Goal: Information Seeking & Learning: Learn about a topic

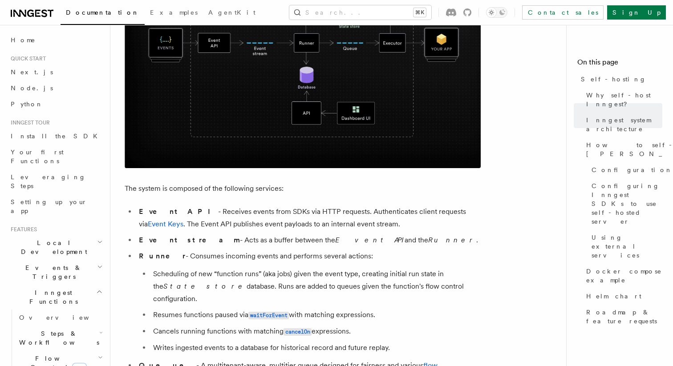
scroll to position [376, 0]
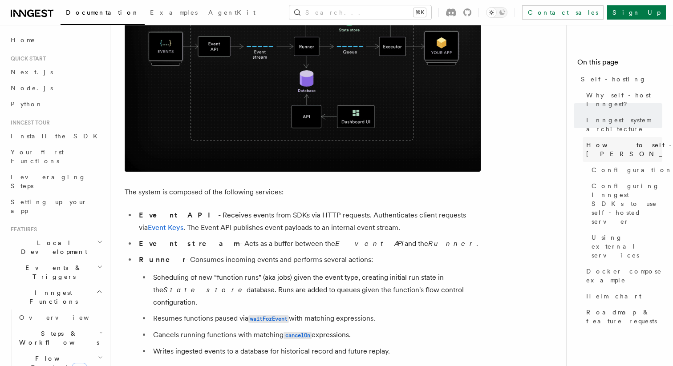
click at [629, 141] on span "How to self-host [PERSON_NAME]" at bounding box center [651, 150] width 130 height 18
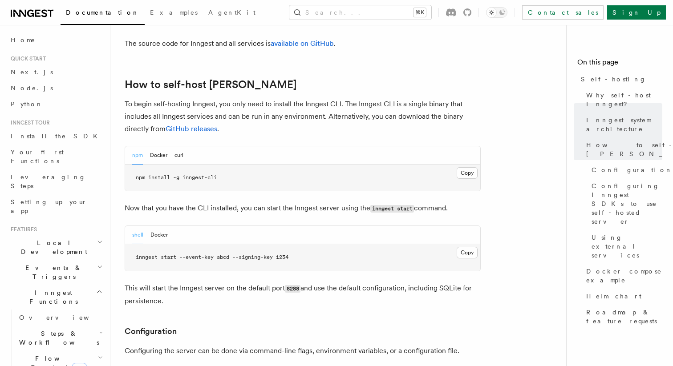
scroll to position [855, 0]
click at [162, 146] on button "Docker" at bounding box center [158, 155] width 17 height 18
click at [138, 146] on button "npm" at bounding box center [137, 155] width 11 height 18
click at [158, 146] on button "Docker" at bounding box center [158, 155] width 17 height 18
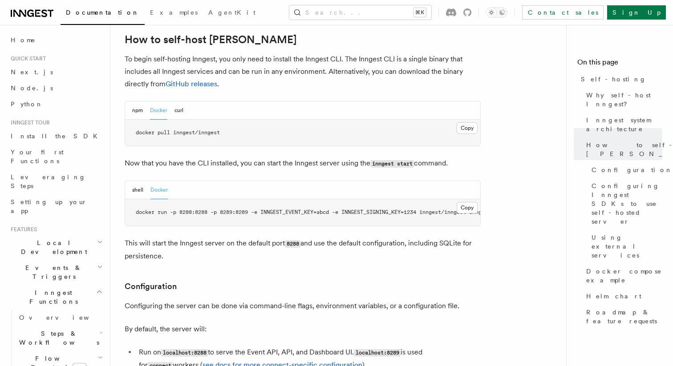
scroll to position [893, 0]
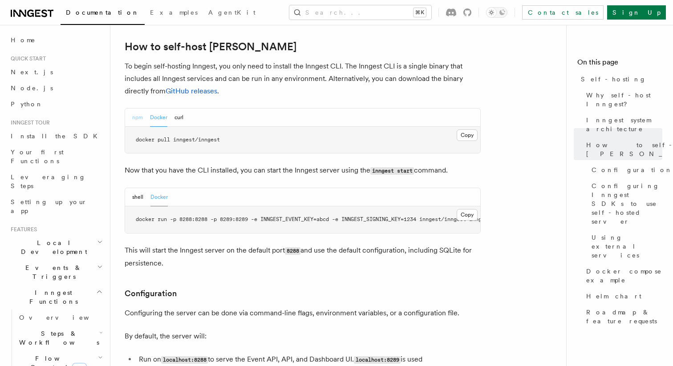
click at [142, 109] on button "npm" at bounding box center [137, 118] width 11 height 18
click at [138, 188] on button "shell" at bounding box center [137, 197] width 11 height 18
click at [177, 109] on button "curl" at bounding box center [178, 118] width 9 height 18
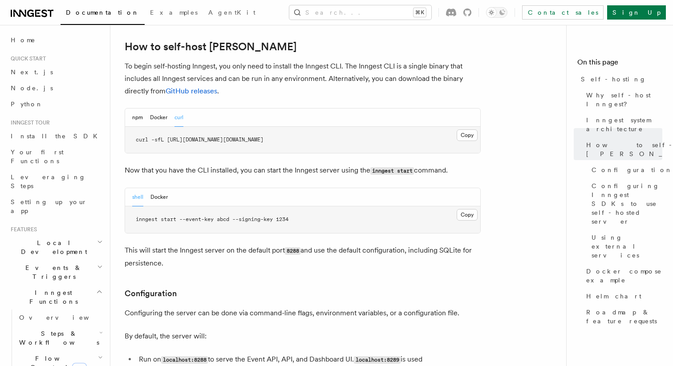
click at [128, 109] on div "npm Docker curl" at bounding box center [302, 118] width 355 height 18
click at [135, 109] on button "npm" at bounding box center [137, 118] width 11 height 18
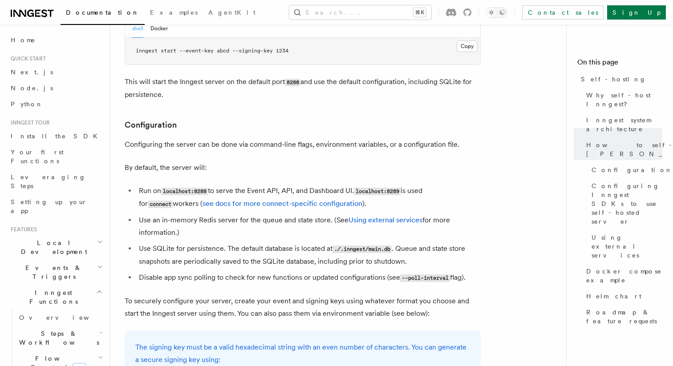
scroll to position [1063, 0]
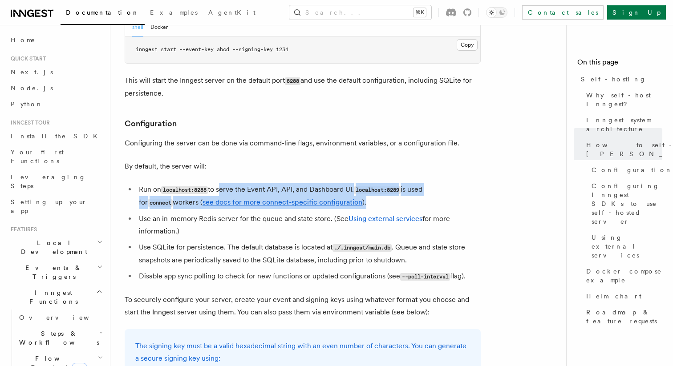
drag, startPoint x: 221, startPoint y: 166, endPoint x: 348, endPoint y: 178, distance: 128.3
click at [348, 183] on li "Run on localhost:8288 to serve the Event API, API, and Dashboard UI. localhost:…" at bounding box center [308, 196] width 344 height 26
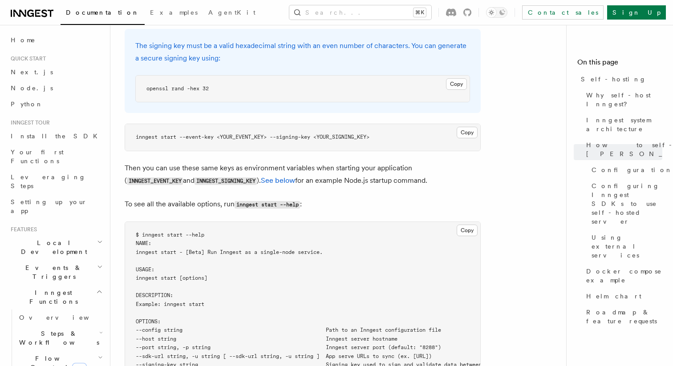
scroll to position [1344, 0]
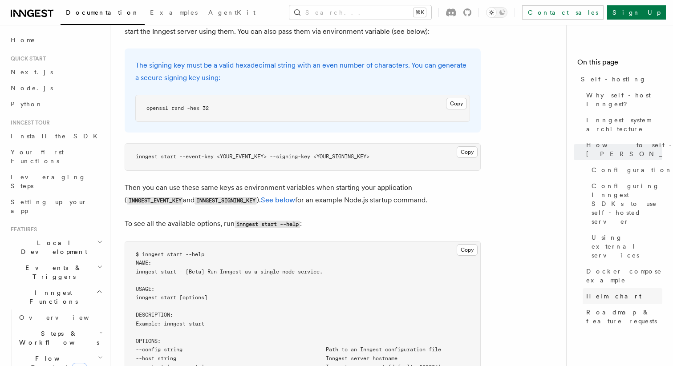
click at [591, 292] on span "Helm chart" at bounding box center [613, 296] width 55 height 9
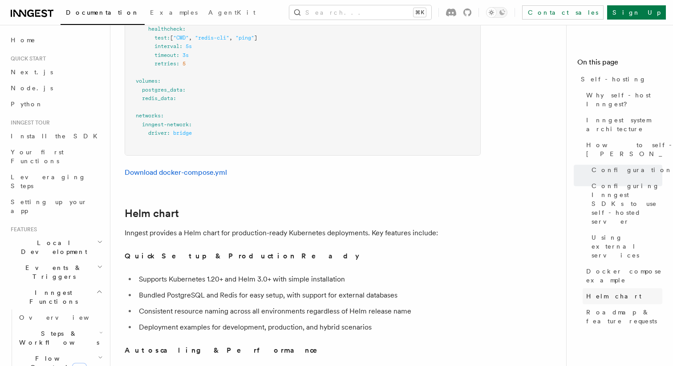
scroll to position [3031, 0]
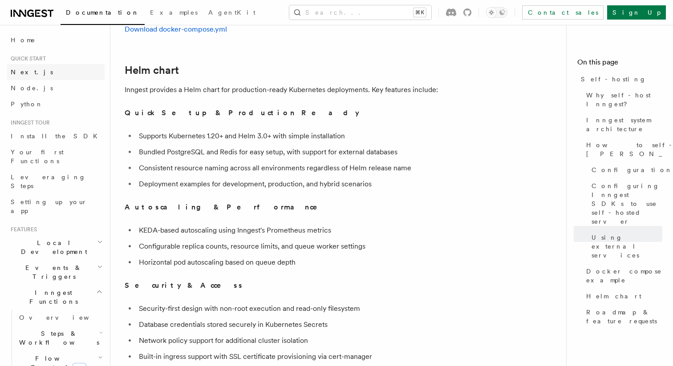
click at [33, 72] on link "Next.js" at bounding box center [55, 72] width 97 height 16
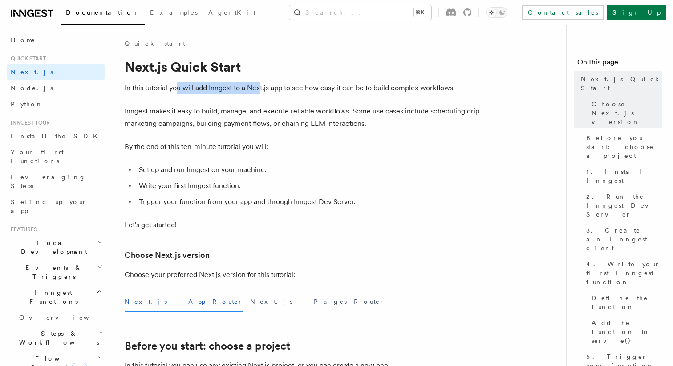
drag, startPoint x: 178, startPoint y: 89, endPoint x: 260, endPoint y: 89, distance: 82.8
click at [260, 89] on p "In this tutorial you will add Inngest to a Next.js app to see how easy it can b…" at bounding box center [303, 88] width 356 height 12
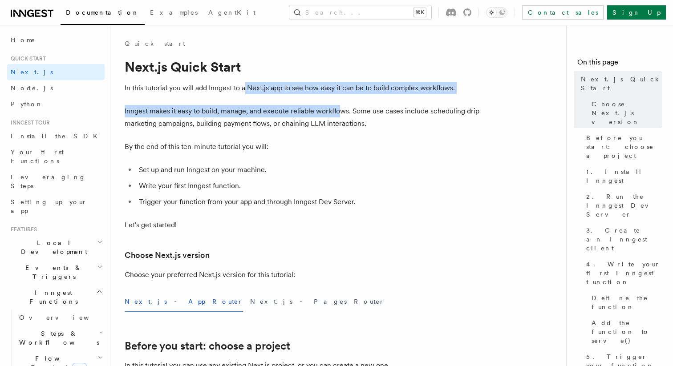
drag, startPoint x: 244, startPoint y: 89, endPoint x: 337, endPoint y: 112, distance: 96.3
click at [338, 113] on p "Inngest makes it easy to build, manage, and execute reliable workflows. Some us…" at bounding box center [303, 117] width 356 height 25
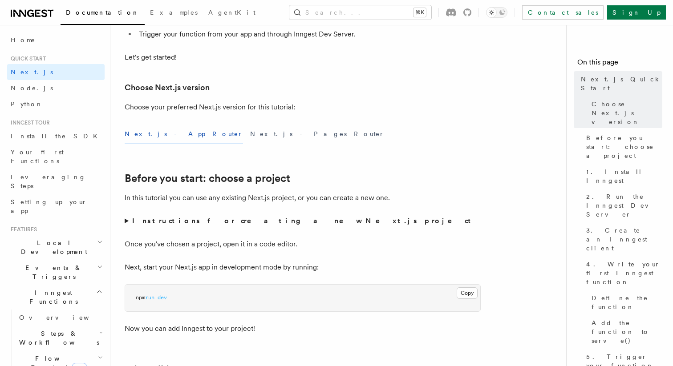
scroll to position [176, 0]
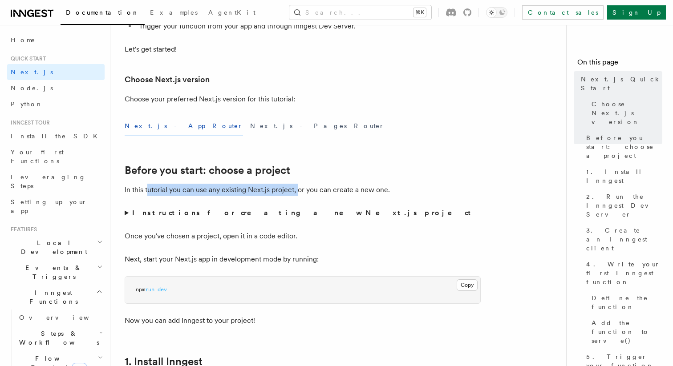
drag, startPoint x: 151, startPoint y: 186, endPoint x: 296, endPoint y: 186, distance: 144.6
click at [296, 186] on p "In this tutorial you can use any existing Next.js project, or you can create a …" at bounding box center [303, 190] width 356 height 12
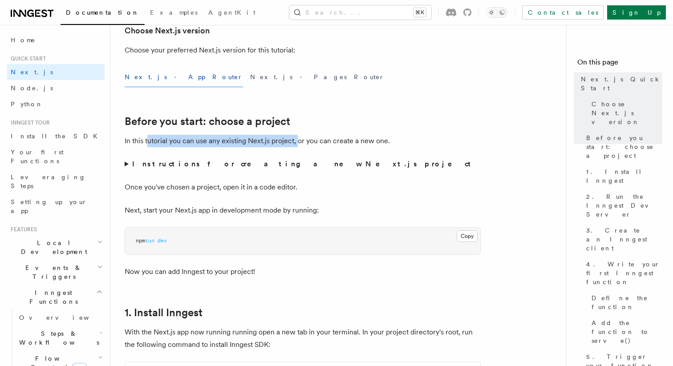
scroll to position [231, 0]
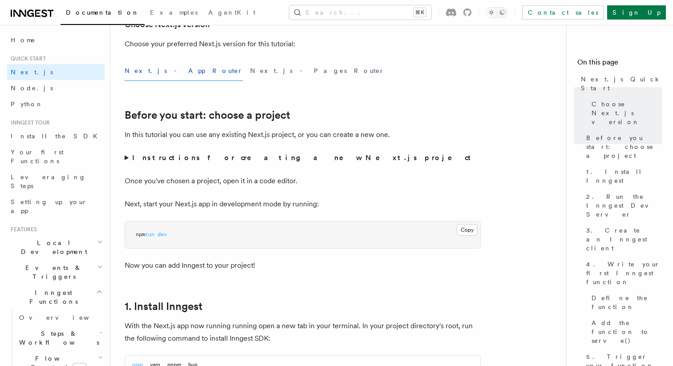
click at [157, 158] on strong "Instructions for creating a new Next.js project" at bounding box center [303, 158] width 342 height 8
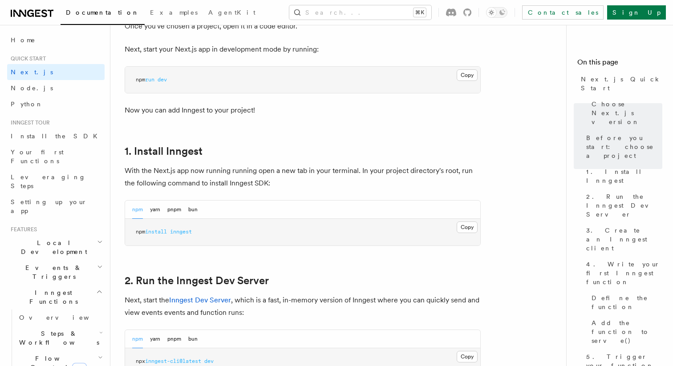
scroll to position [449, 0]
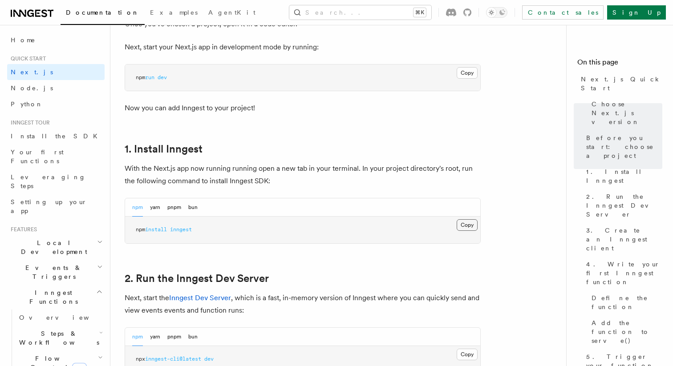
click at [468, 227] on button "Copy Copied" at bounding box center [467, 225] width 21 height 12
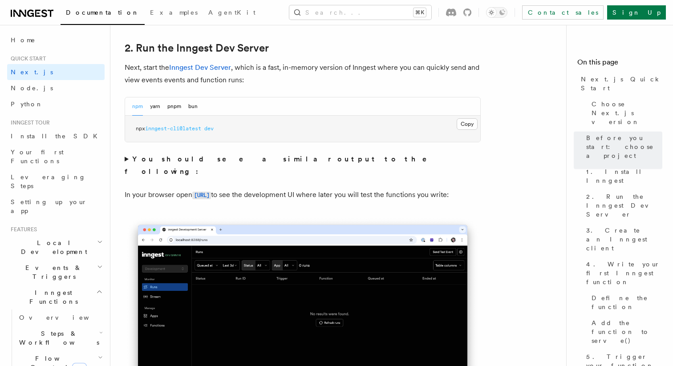
scroll to position [681, 0]
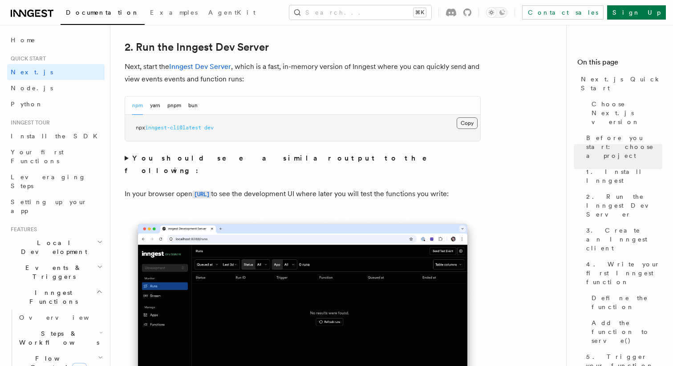
click at [470, 122] on button "Copy Copied" at bounding box center [467, 123] width 21 height 12
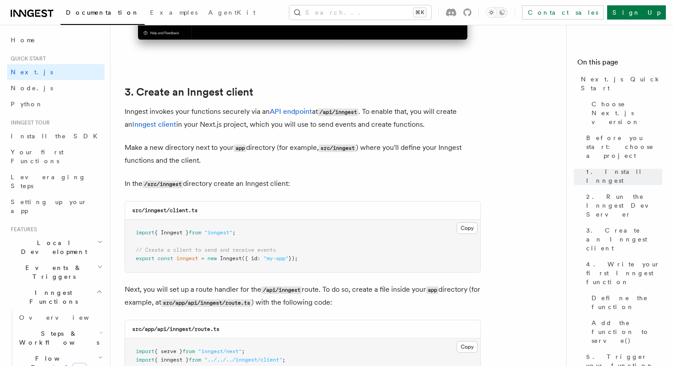
scroll to position [1060, 0]
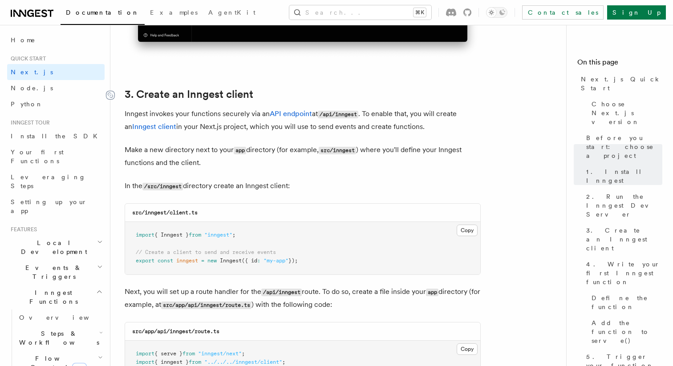
click at [110, 96] on icon at bounding box center [110, 95] width 9 height 9
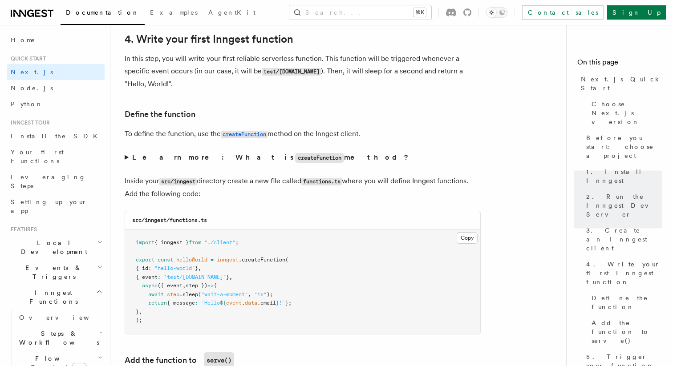
scroll to position [1505, 0]
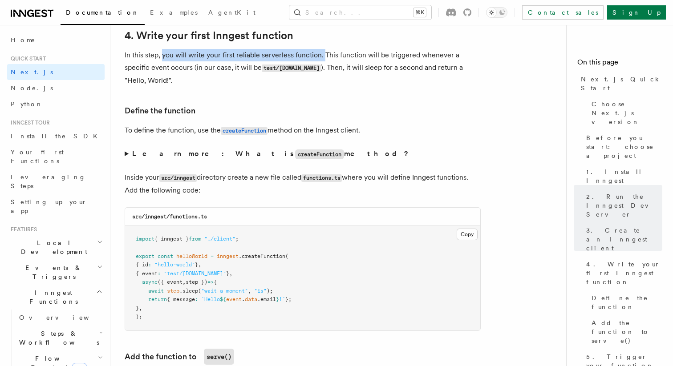
drag, startPoint x: 164, startPoint y: 59, endPoint x: 323, endPoint y: 60, distance: 159.3
click at [323, 60] on p "In this step, you will write your first reliable serverless function. This func…" at bounding box center [303, 68] width 356 height 38
click at [313, 58] on p "In this step, you will write your first reliable serverless function. This func…" at bounding box center [303, 68] width 356 height 38
click at [329, 57] on p "In this step, you will write your first reliable serverless function. This func…" at bounding box center [303, 68] width 356 height 38
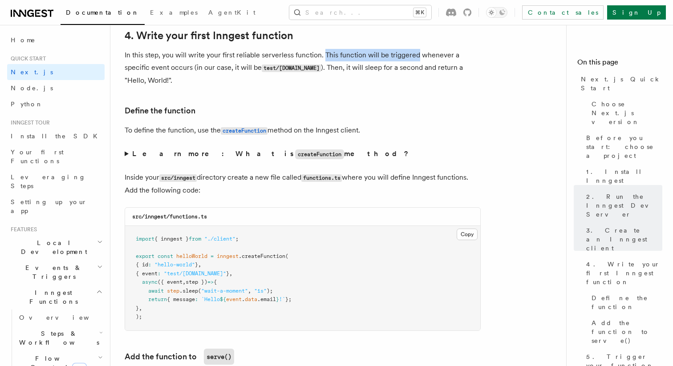
drag, startPoint x: 329, startPoint y: 57, endPoint x: 408, endPoint y: 56, distance: 78.3
click at [408, 56] on p "In this step, you will write your first reliable serverless function. This func…" at bounding box center [303, 68] width 356 height 38
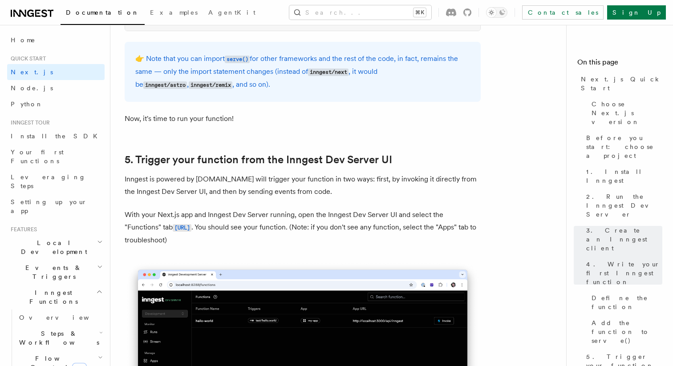
scroll to position [2007, 0]
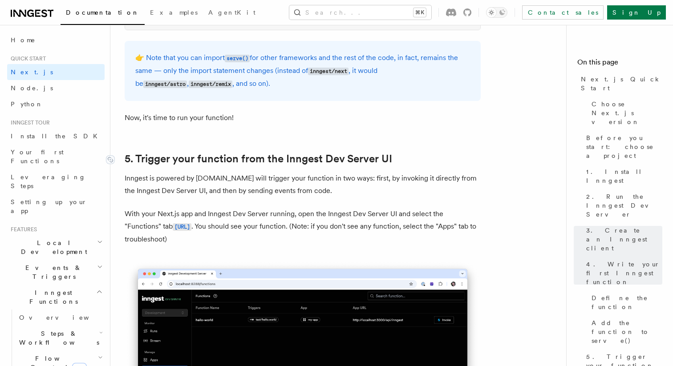
click at [261, 161] on link "5. Trigger your function from the Inngest Dev Server UI" at bounding box center [258, 159] width 267 height 12
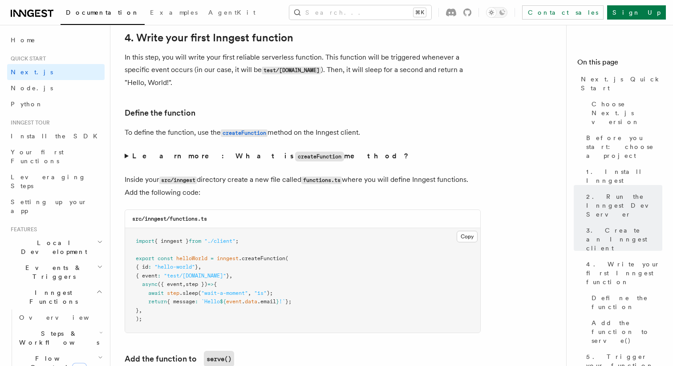
scroll to position [1490, 0]
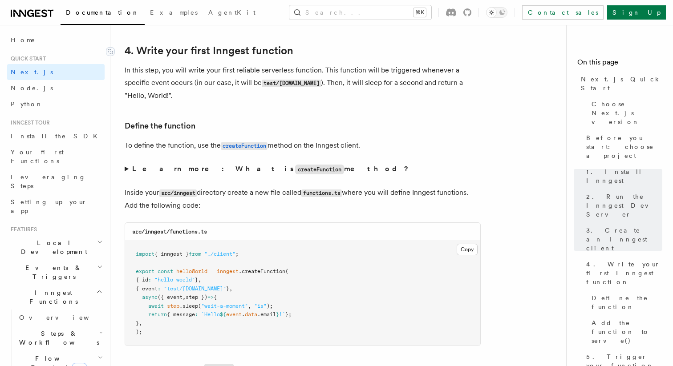
click at [190, 51] on link "4. Write your first Inngest function" at bounding box center [209, 51] width 169 height 12
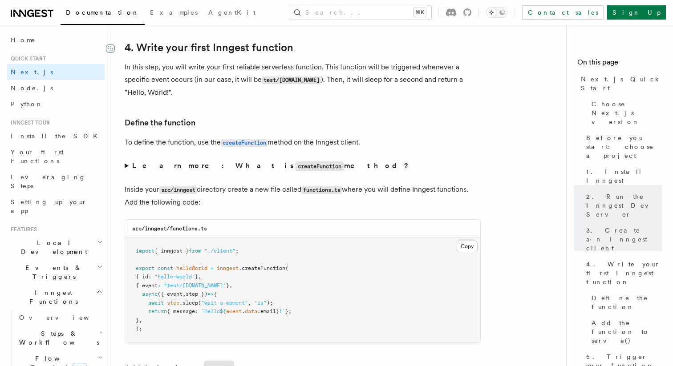
click at [110, 49] on icon at bounding box center [110, 48] width 9 height 9
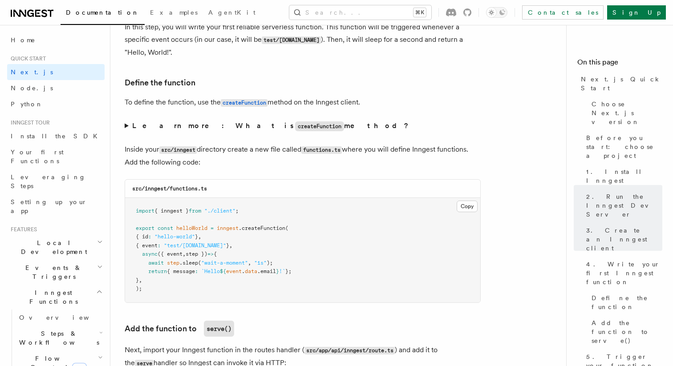
scroll to position [1537, 0]
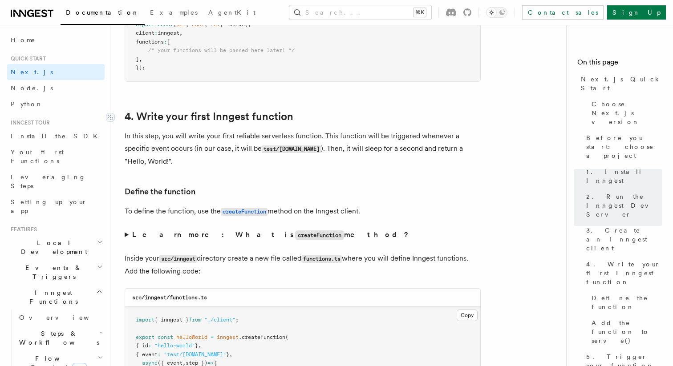
click at [145, 117] on link "4. Write your first Inngest function" at bounding box center [209, 116] width 169 height 12
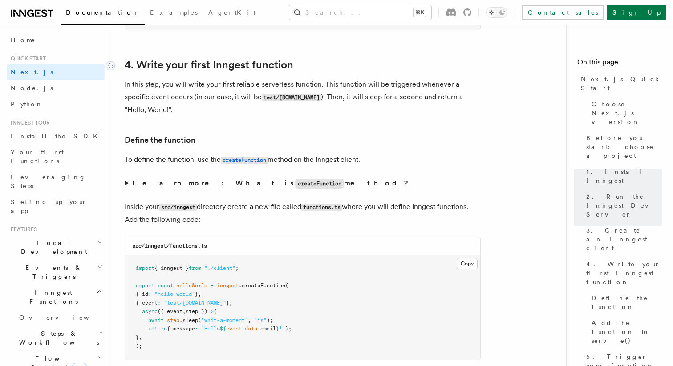
scroll to position [1493, 0]
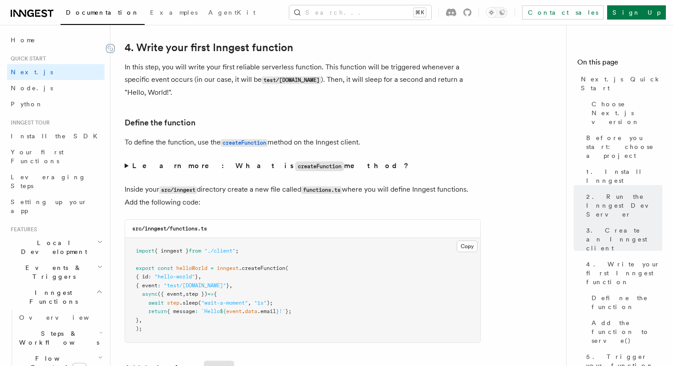
click at [109, 50] on icon at bounding box center [110, 48] width 9 height 9
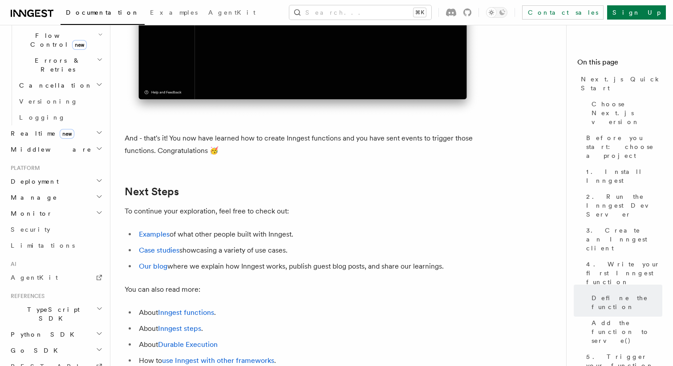
scroll to position [5486, 0]
click at [155, 254] on link "Case studies" at bounding box center [159, 250] width 40 height 8
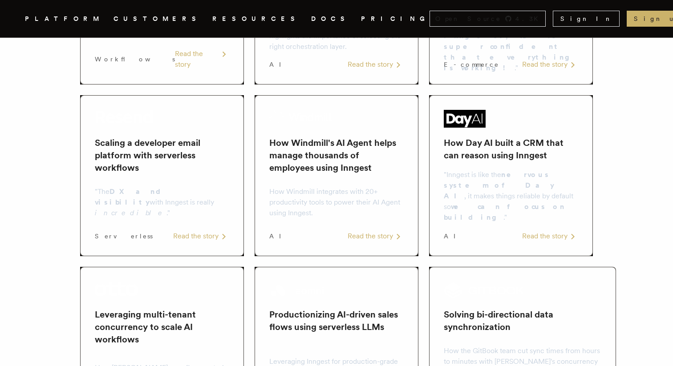
scroll to position [281, 0]
click at [539, 235] on div "Read the story" at bounding box center [550, 235] width 56 height 11
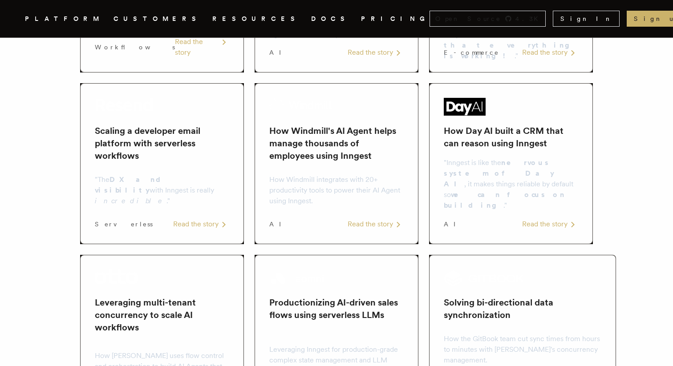
scroll to position [308, 0]
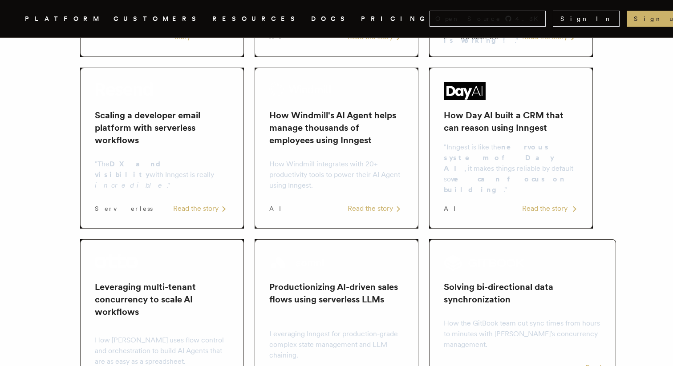
click at [529, 206] on div "Read the story" at bounding box center [550, 208] width 56 height 11
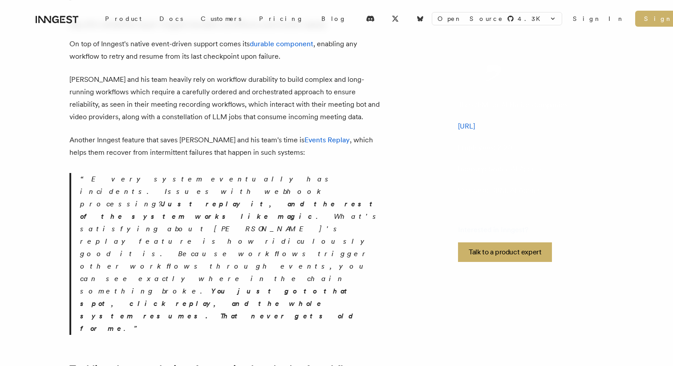
scroll to position [1149, 0]
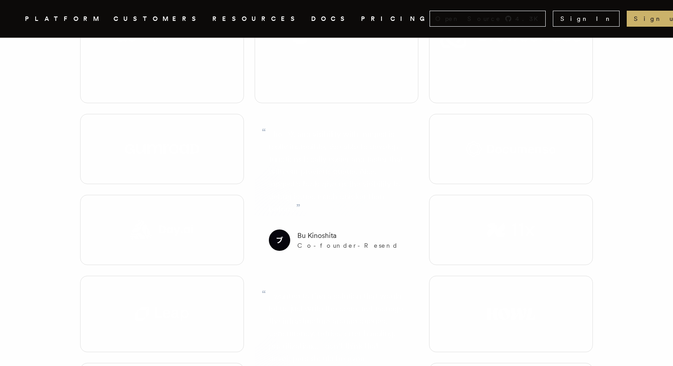
scroll to position [308, 0]
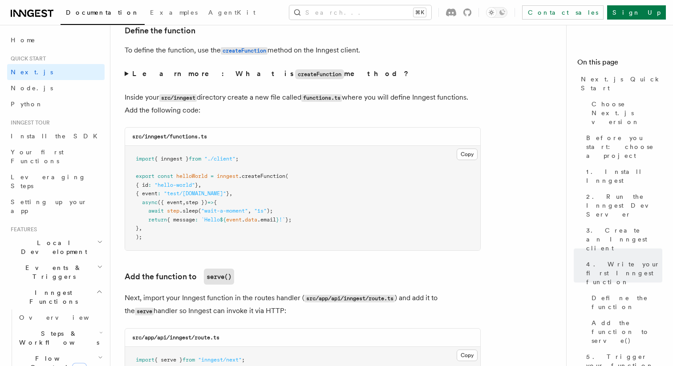
scroll to position [1432, 0]
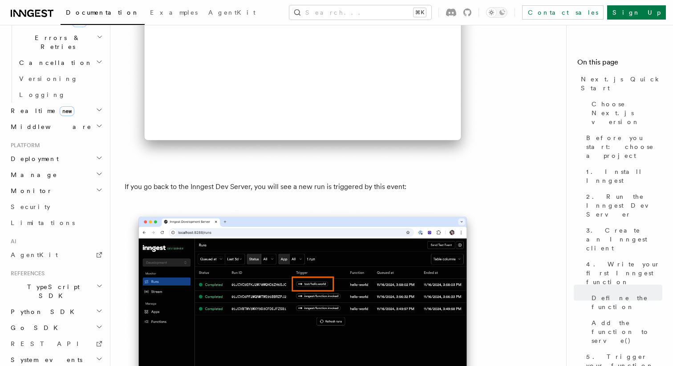
scroll to position [5113, 0]
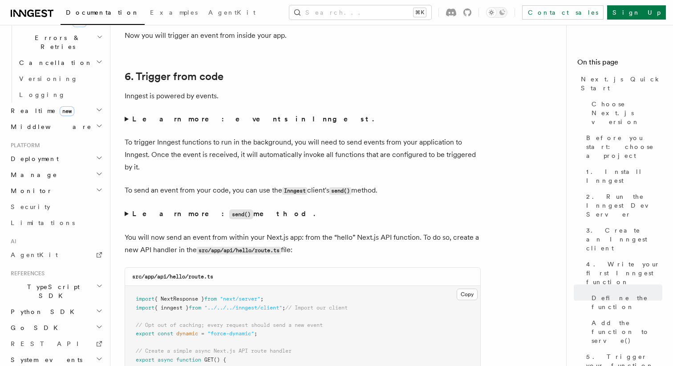
scroll to position [4469, 0]
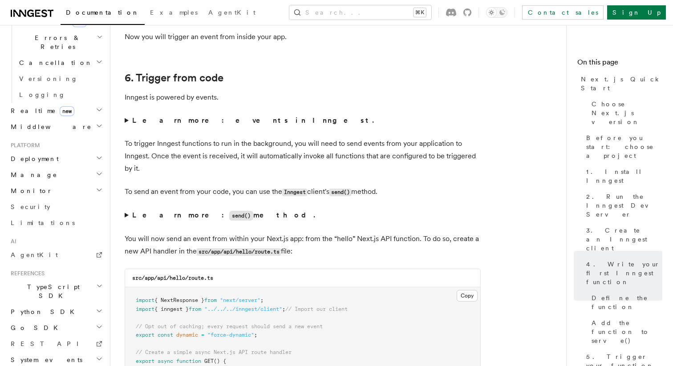
click at [184, 125] on strong "Learn more: events in Inngest." at bounding box center [253, 120] width 243 height 8
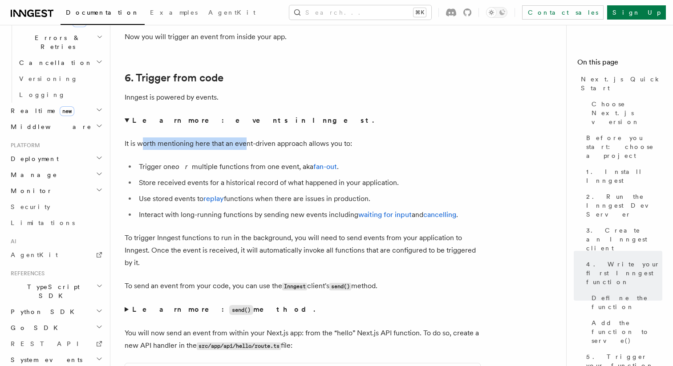
drag, startPoint x: 142, startPoint y: 147, endPoint x: 246, endPoint y: 146, distance: 104.1
click at [246, 146] on p "It is worth mentioning here that an event-driven approach allows you to:" at bounding box center [303, 144] width 356 height 12
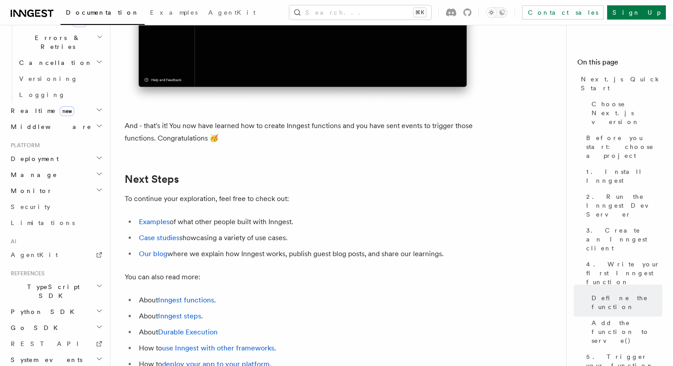
scroll to position [5528, 0]
